Goal: Navigation & Orientation: Understand site structure

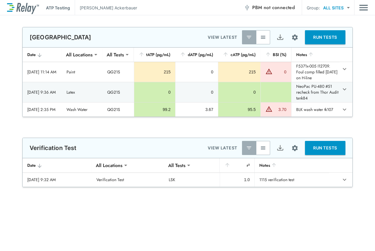
type input "**********"
type input "***"
click at [261, 40] on button "button" at bounding box center [263, 37] width 14 height 14
